Goal: Task Accomplishment & Management: Use online tool/utility

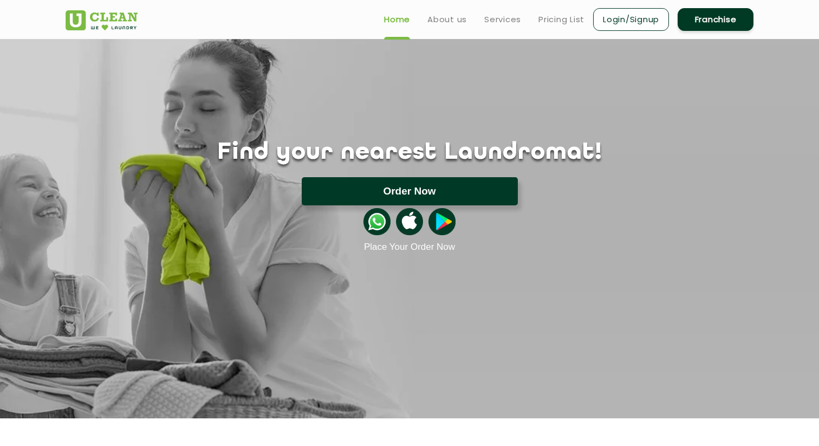
click at [369, 185] on button "Order Now" at bounding box center [410, 191] width 216 height 28
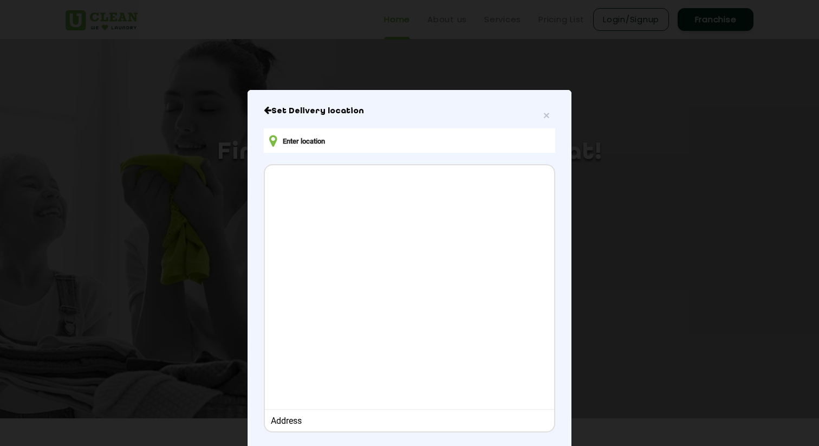
click at [360, 141] on input "text" at bounding box center [409, 140] width 291 height 24
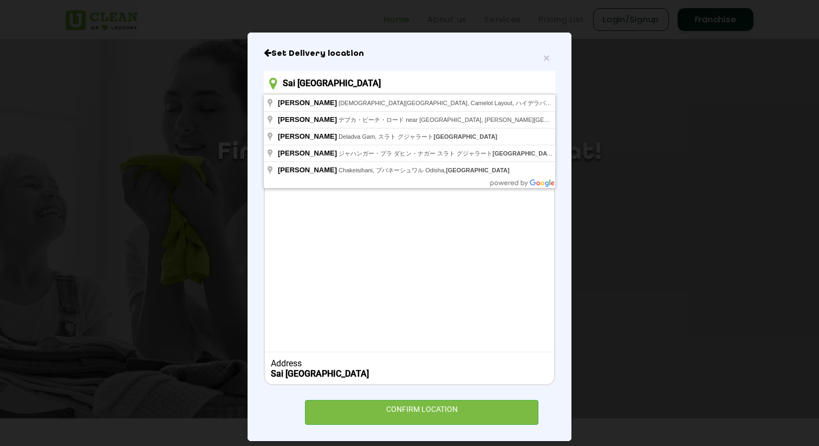
click at [152, 132] on div "× Set Delivery location [GEOGRAPHIC_DATA] Address Sai [GEOGRAPHIC_DATA] CONFIRM…" at bounding box center [409, 223] width 819 height 446
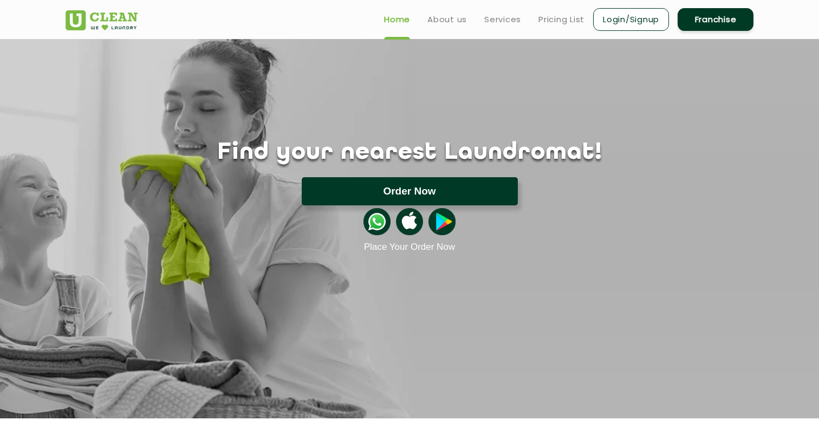
click at [440, 195] on button "Order Now" at bounding box center [410, 191] width 216 height 28
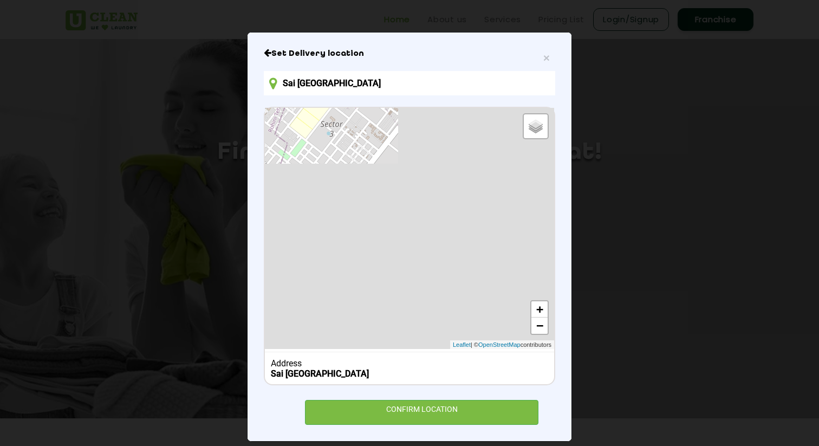
scroll to position [0, 0]
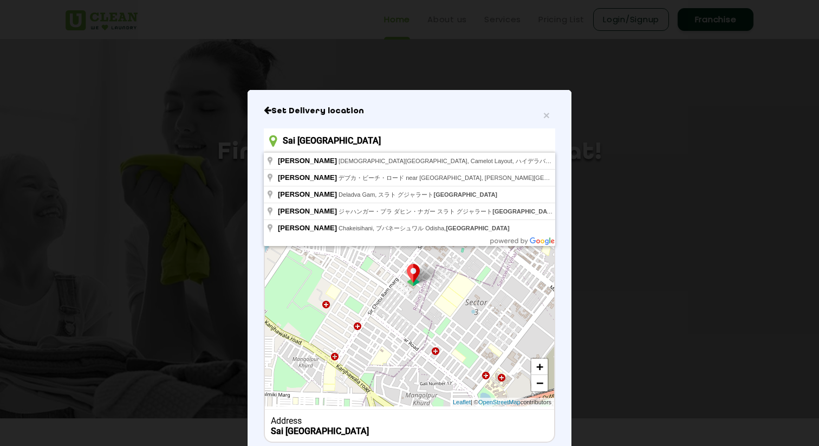
click at [455, 136] on input "Sai [GEOGRAPHIC_DATA]" at bounding box center [409, 140] width 291 height 24
drag, startPoint x: 447, startPoint y: 136, endPoint x: 297, endPoint y: 132, distance: 150.0
click at [297, 132] on input "Sai [GEOGRAPHIC_DATA]" at bounding box center [409, 140] width 291 height 24
paste input "[STREET_ADDRESS][PERSON_NAME][PERSON_NAME] [GEOGRAPHIC_DATA]"
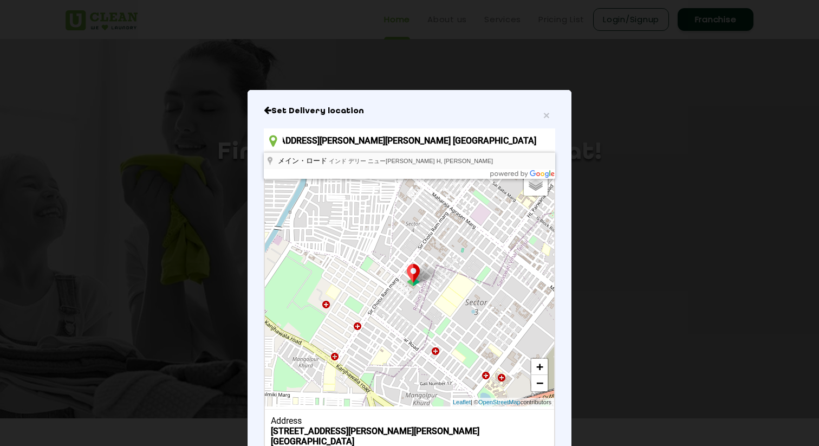
type input "[STREET_ADDRESS][PERSON_NAME][PERSON_NAME] [GEOGRAPHIC_DATA]"
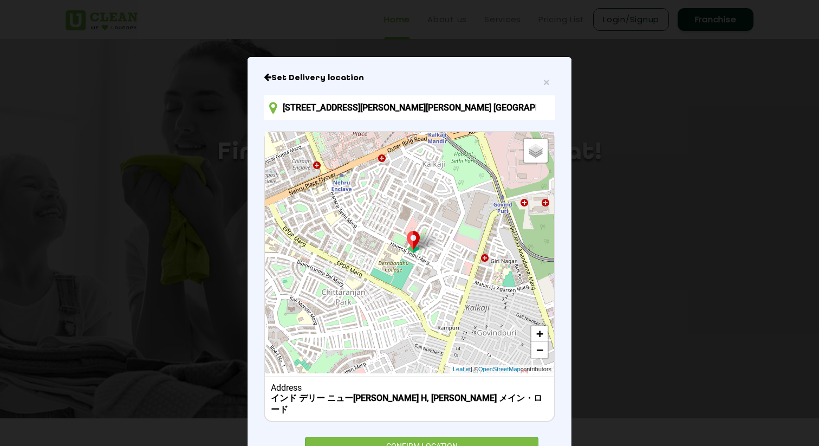
scroll to position [35, 0]
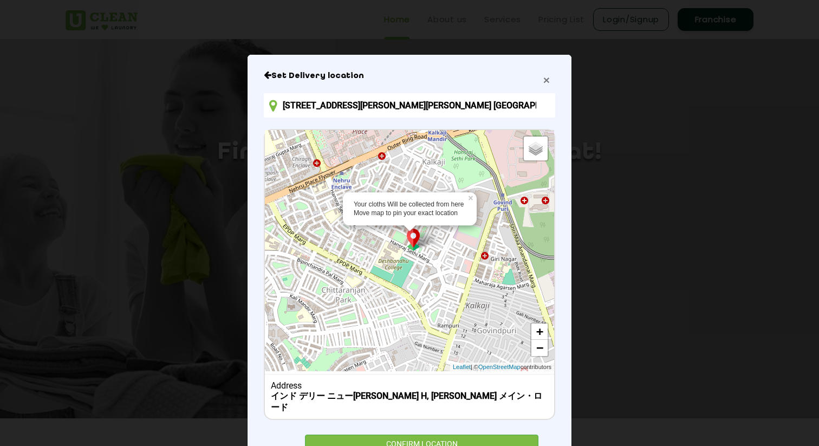
click at [548, 84] on span "×" at bounding box center [546, 80] width 6 height 12
